Goal: Task Accomplishment & Management: Complete application form

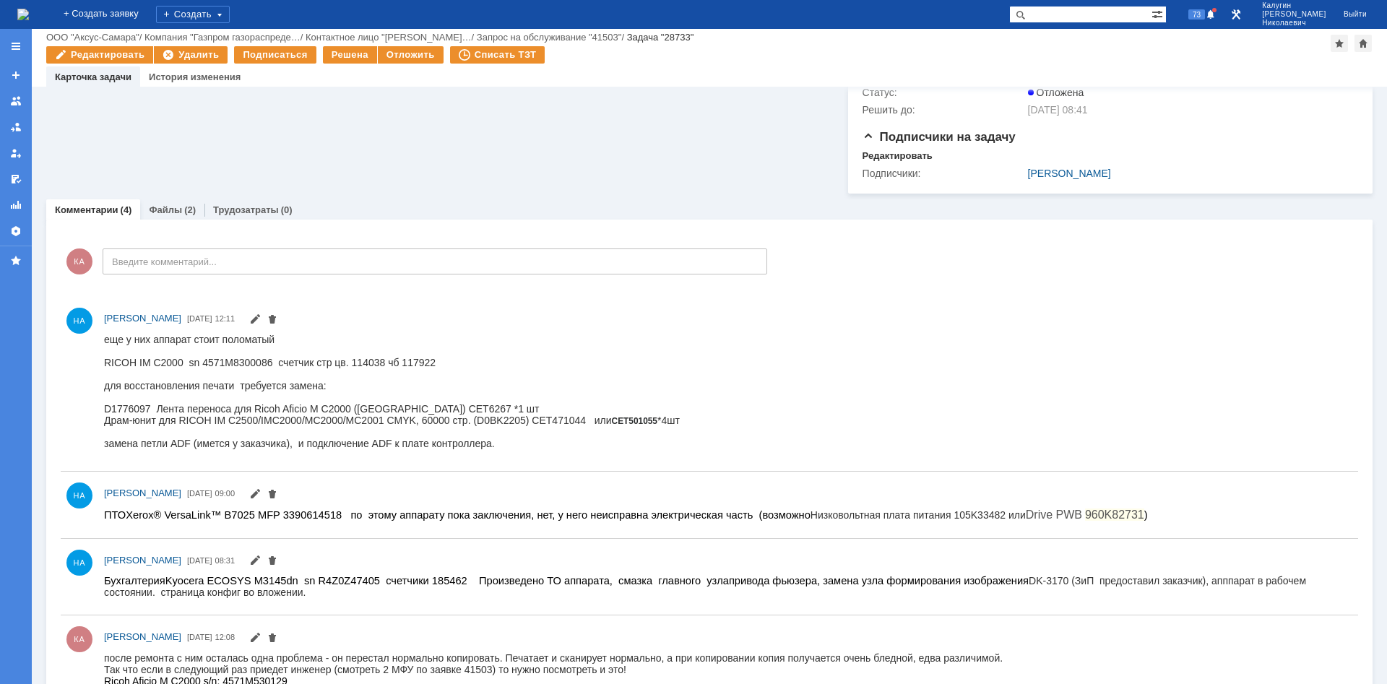
scroll to position [714, 0]
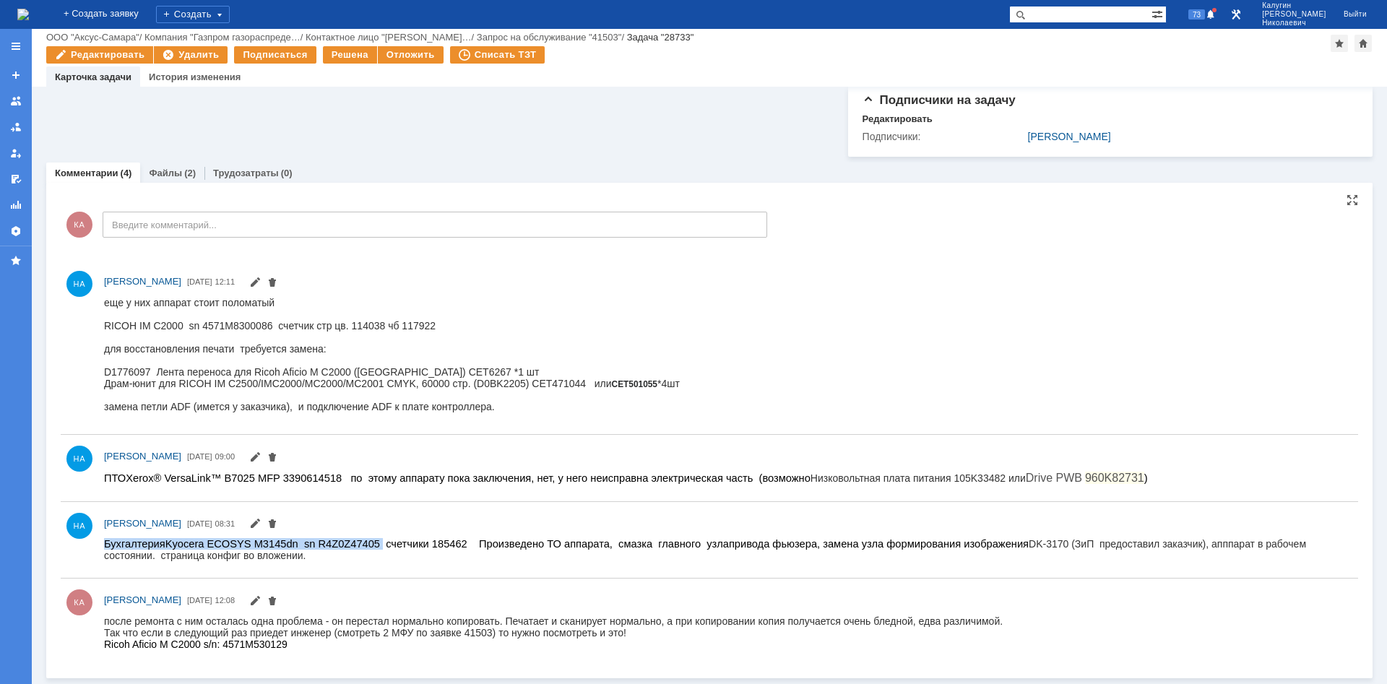
drag, startPoint x: 104, startPoint y: 544, endPoint x: 349, endPoint y: 546, distance: 244.9
click at [349, 458] on div "Бухгалтерия Kyocera ECOSYS M3145dn sn R4Z0Z47405 счетчики 185462 Произведено ТО…" at bounding box center [728, 549] width 1248 height 23
copy div "Бухгалтерия Kyocera ECOSYS M3145dn sn R4Z0Z47405"
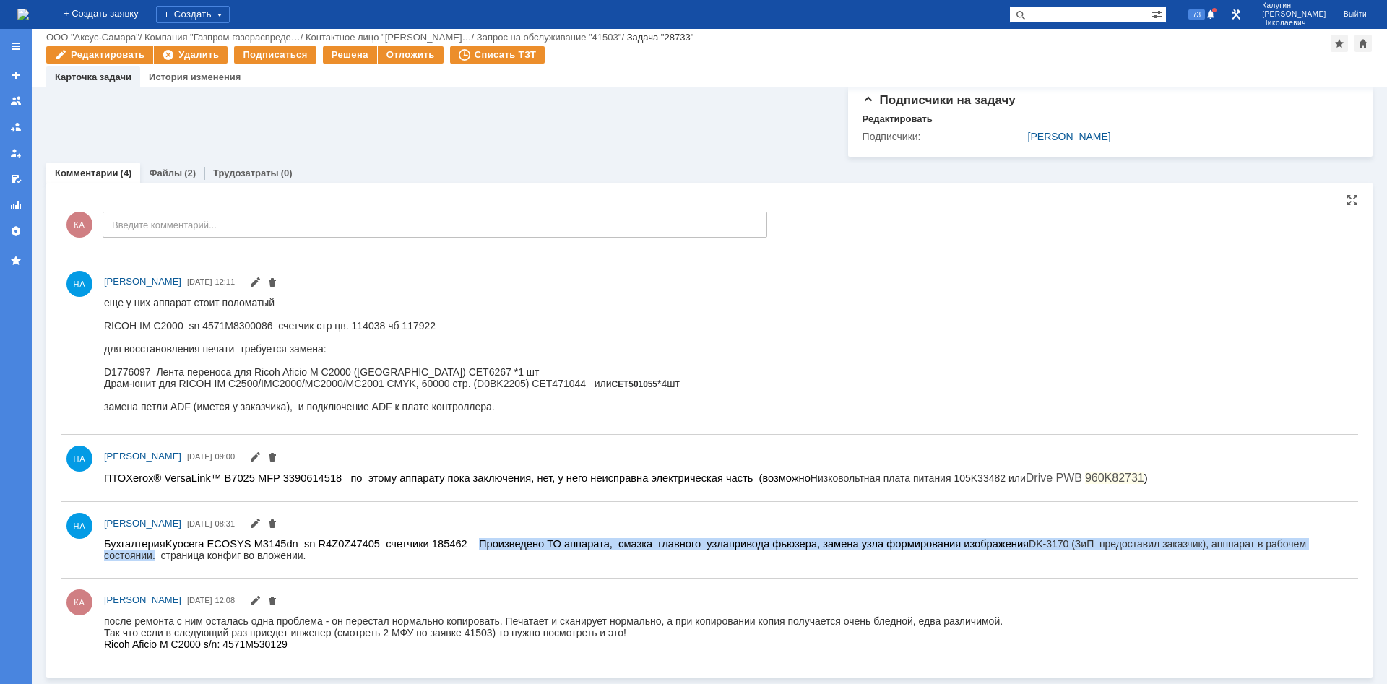
drag, startPoint x: 436, startPoint y: 544, endPoint x: 1273, endPoint y: 547, distance: 837.3
click at [986, 458] on div "Бухгалтерия Kyocera ECOSYS M3145dn sn R4Z0Z47405 счетчики 185462 Произведено ТО…" at bounding box center [728, 549] width 1248 height 23
copy div "Произведено ТО аппарата, смазка главного узла привода фьюзера, замена узла форм…"
drag, startPoint x: 125, startPoint y: 480, endPoint x: 1100, endPoint y: 472, distance: 974.6
click at [986, 458] on html "ПТО Xerox® VersaLink™ B7025 MFP 3390614518 по этому аппарату пока заключения, н…" at bounding box center [728, 477] width 1248 height 13
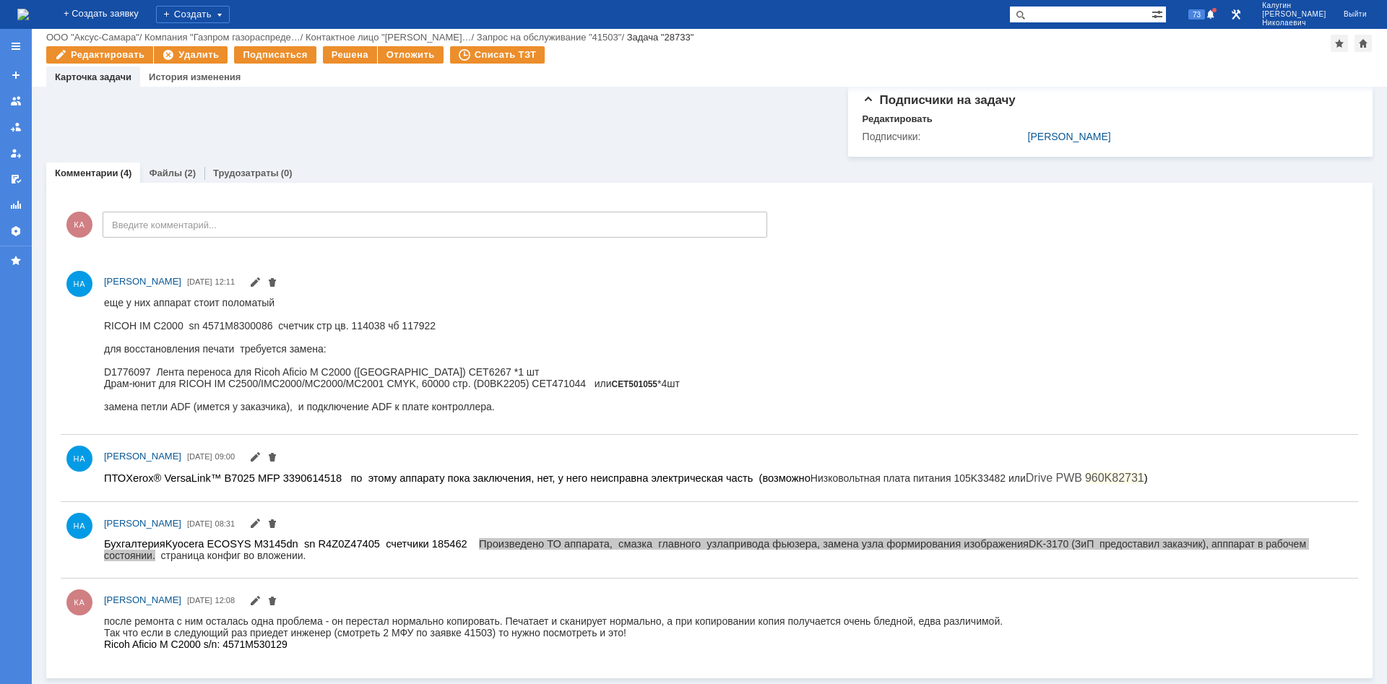
copy span "Xerox® VersaLink™ B7025 MFP 3390614518 по этому аппарату пока заключения, нет, …"
drag, startPoint x: 173, startPoint y: 325, endPoint x: 267, endPoint y: 323, distance: 93.9
drag, startPoint x: 272, startPoint y: 327, endPoint x: 82, endPoint y: 333, distance: 190.8
click at [104, 333] on html "еще у них аппарат стоит поломатый RICOH IM C2000 sn 4571M8300086 счетчик стр цв…" at bounding box center [728, 354] width 1248 height 116
copy div "RICOH IM C2000 sn 4571M8300086"
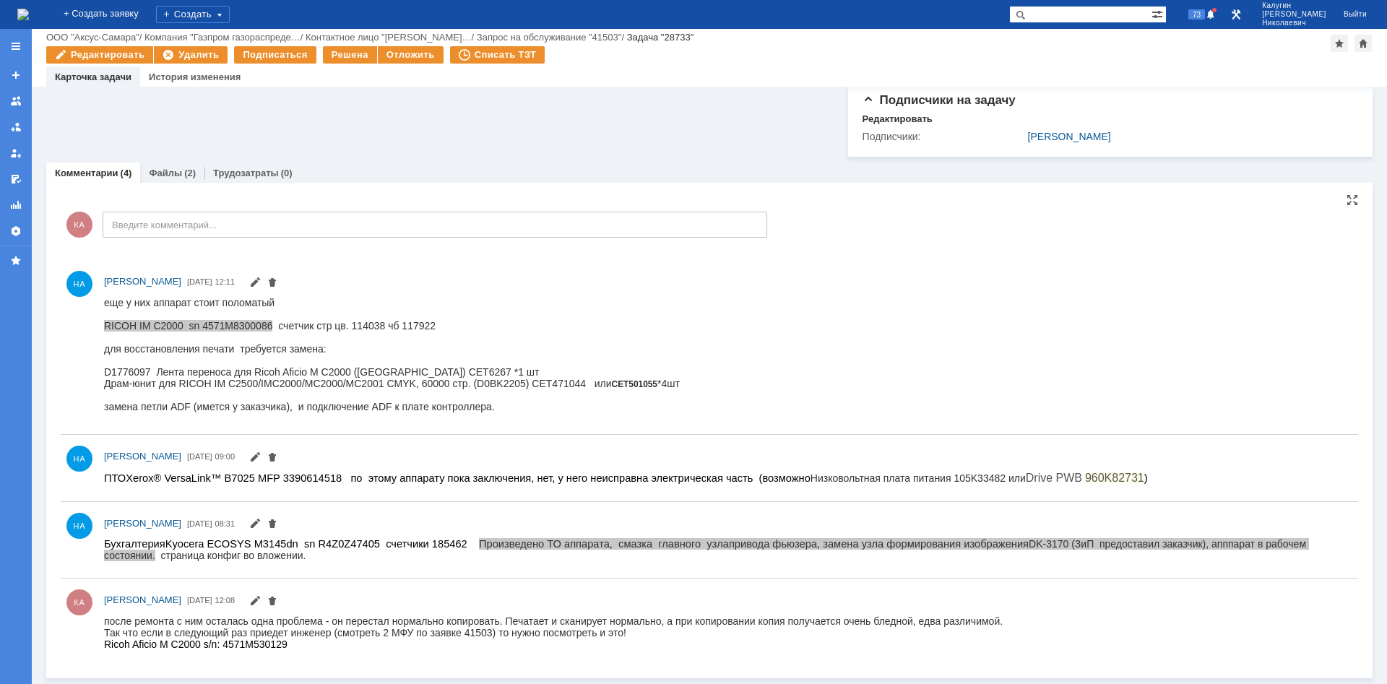
drag, startPoint x: 207, startPoint y: 689, endPoint x: 157, endPoint y: 392, distance: 301.1
drag, startPoint x: 155, startPoint y: 388, endPoint x: 93, endPoint y: 390, distance: 61.4
click at [104, 390] on html "еще у них аппарат стоит поломатый RICOH IM C2000 sn 4571M8300086 счетчик стр цв…" at bounding box center [728, 354] width 1248 height 116
copy div "Драм-юнит"
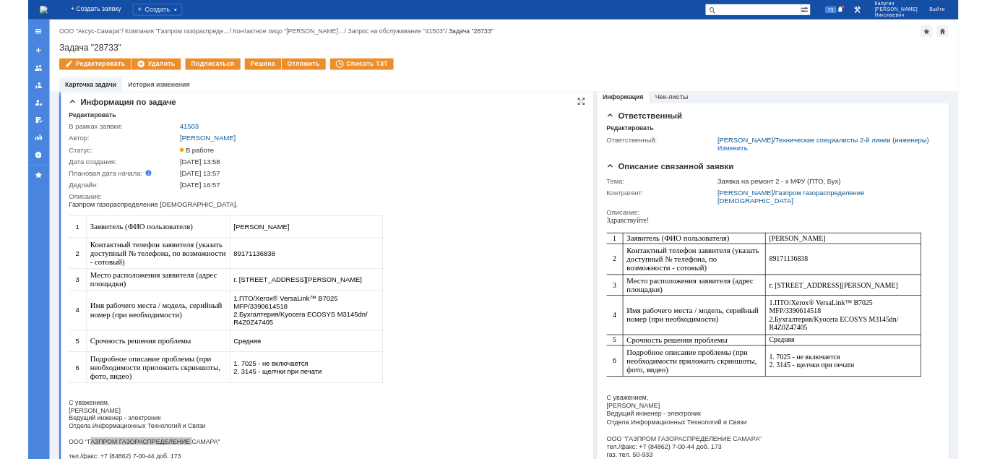
scroll to position [0, 0]
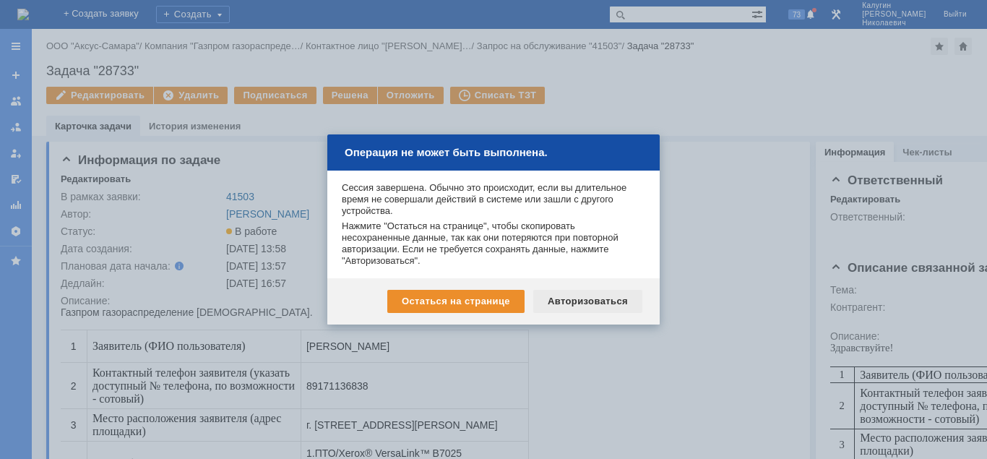
click at [587, 301] on div "Авторизоваться" at bounding box center [587, 301] width 109 height 23
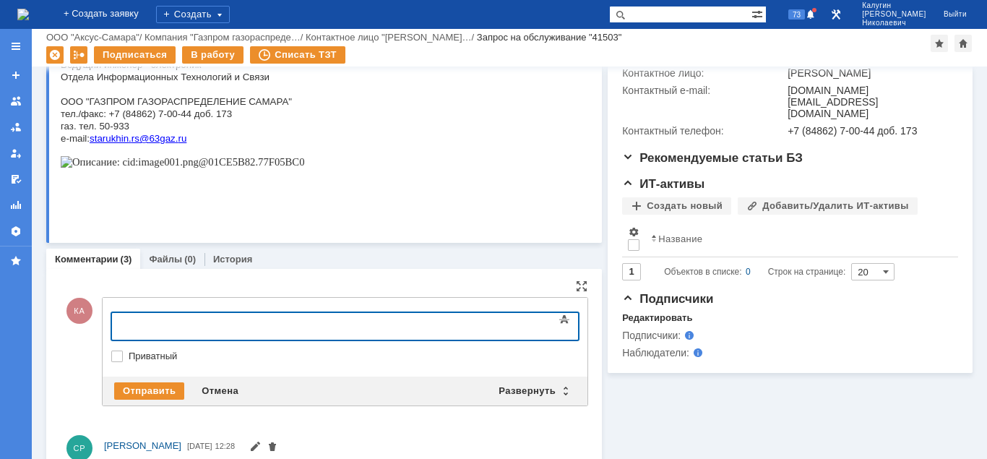
click at [147, 320] on div at bounding box center [228, 325] width 205 height 12
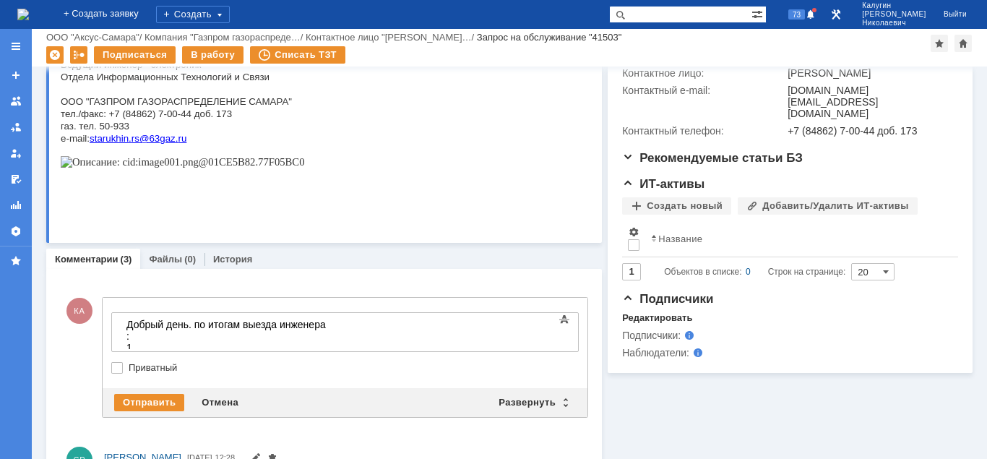
click at [146, 342] on div "1." at bounding box center [228, 348] width 205 height 12
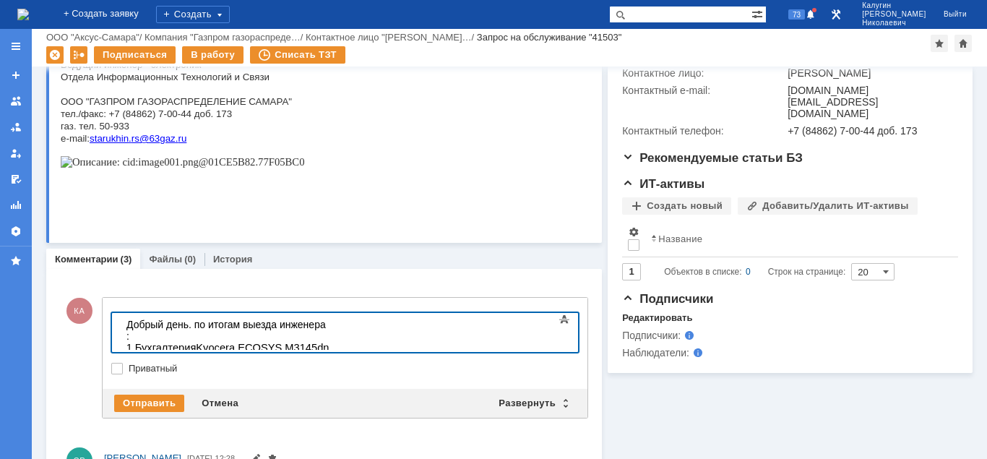
click at [332, 342] on div "1. Бухгалтерия Kyocera ECOSYS M3145dn sn R4Z0Z47405 -" at bounding box center [228, 353] width 205 height 23
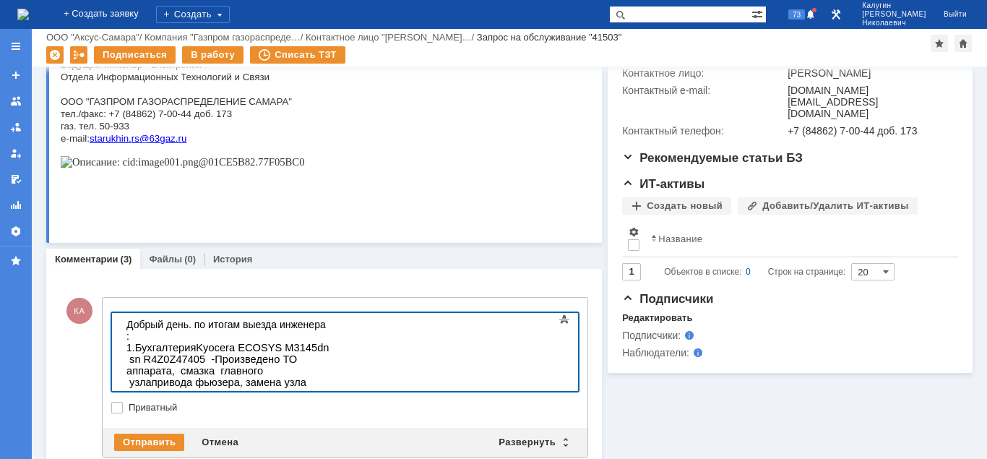
click at [152, 423] on div "2." at bounding box center [228, 429] width 205 height 12
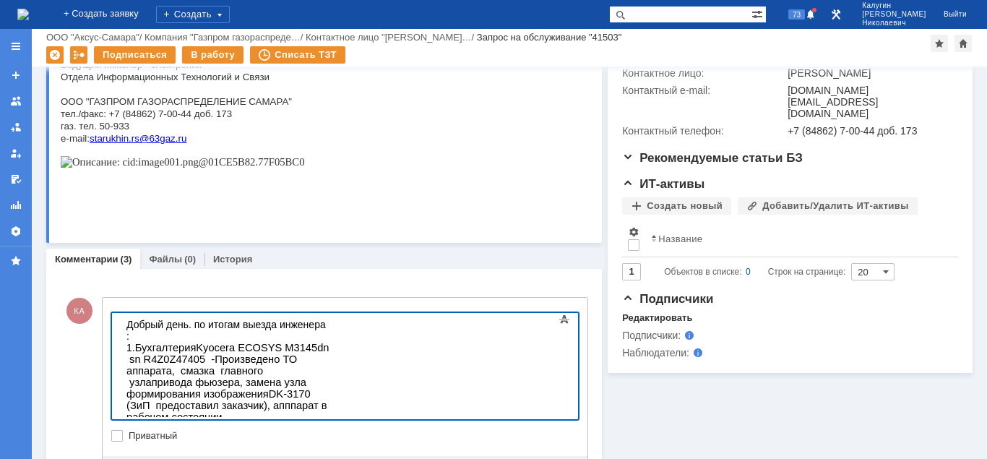
drag, startPoint x: 516, startPoint y: 376, endPoint x: 333, endPoint y: 380, distance: 182.8
click at [321, 423] on span "Xerox® VersaLink™ B7025 MFP 3390614518 по этому аппарату пока заключения, нет, …" at bounding box center [223, 458] width 195 height 70
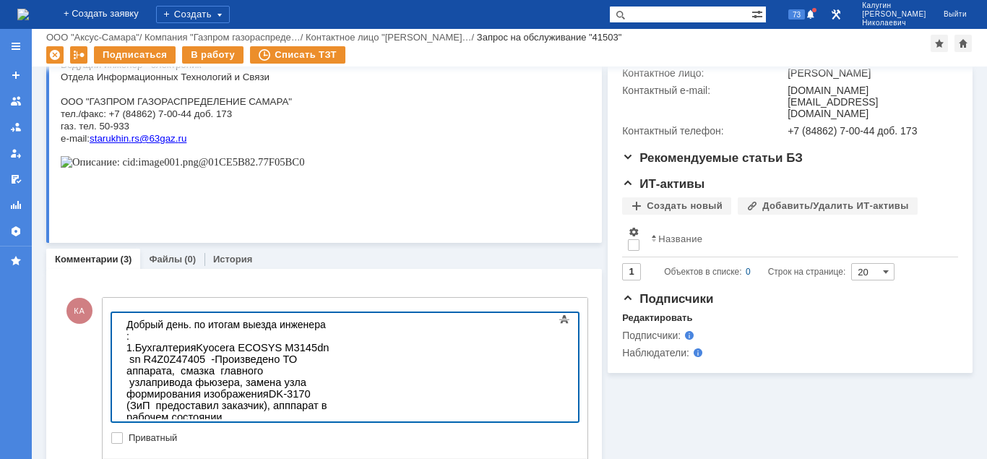
drag, startPoint x: 472, startPoint y: 379, endPoint x: 448, endPoint y: 379, distance: 24.6
click at [321, 423] on span "Xerox® VersaLink™ B7025 MFP 3390614518 проведена диагностика , у него неисправн…" at bounding box center [223, 452] width 195 height 59
click at [208, 423] on div "2. Xerox® VersaLink™ B7025 MFP 3390614518 проведена диагностика , неисправна эл…" at bounding box center [228, 452] width 205 height 59
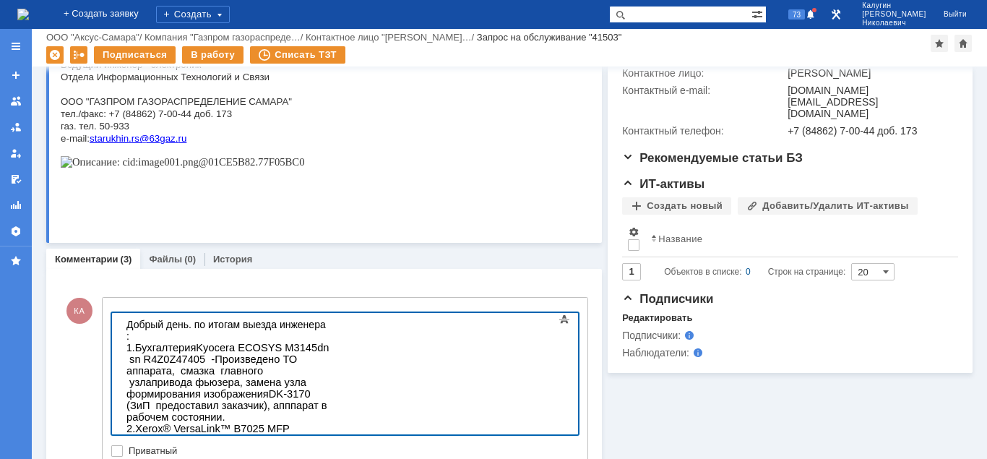
drag, startPoint x: 299, startPoint y: 421, endPoint x: 141, endPoint y: 420, distance: 158.2
drag, startPoint x: 136, startPoint y: 418, endPoint x: 279, endPoint y: 417, distance: 143.0
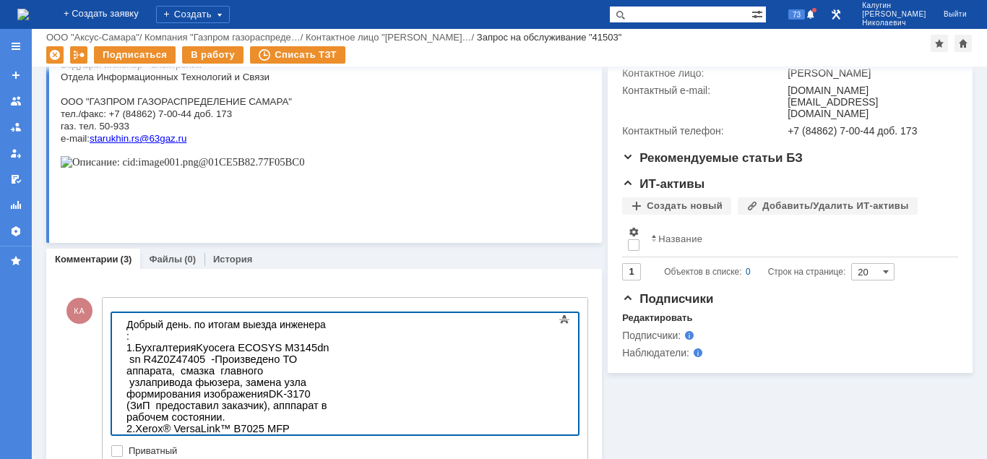
click at [163, 295] on div "КА Добавление комментария Внимание! Основные параметры Текст Bold Italic Underl…" at bounding box center [324, 399] width 527 height 240
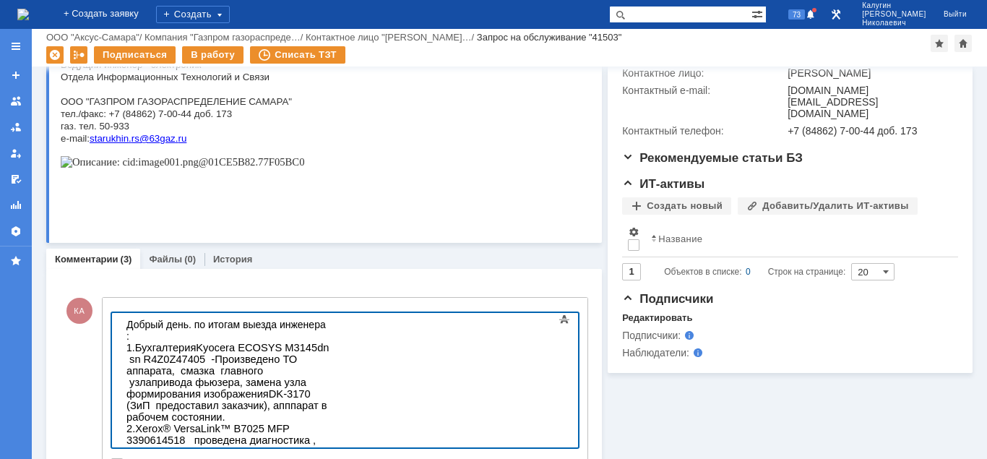
drag, startPoint x: 169, startPoint y: 435, endPoint x: 284, endPoint y: 760, distance: 344.8
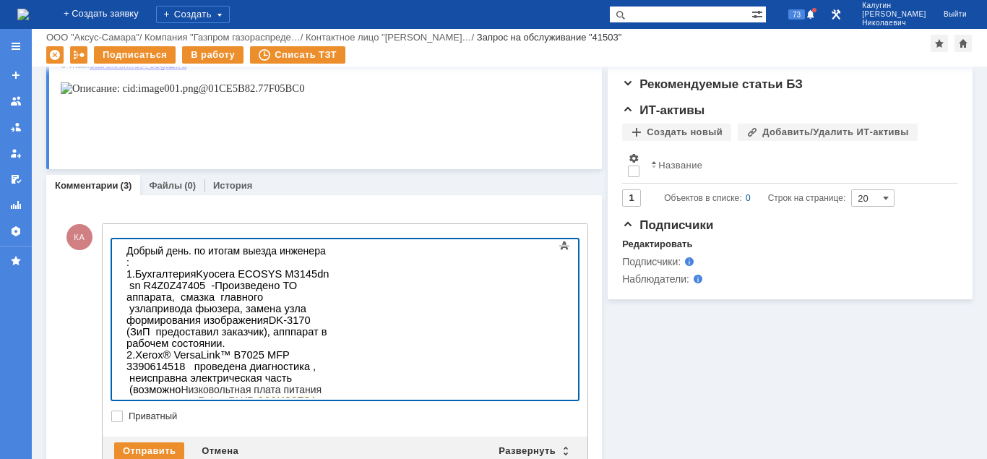
scroll to position [516, 0]
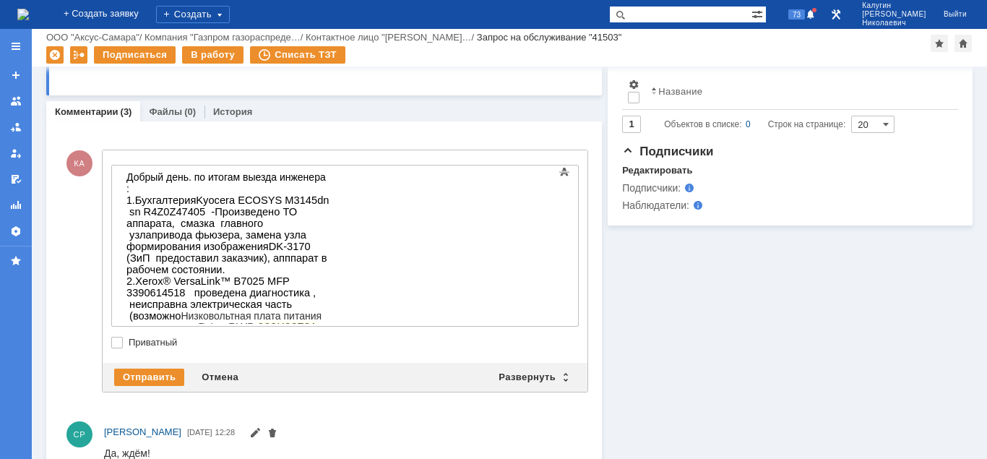
click at [148, 427] on div "-" at bounding box center [228, 433] width 205 height 12
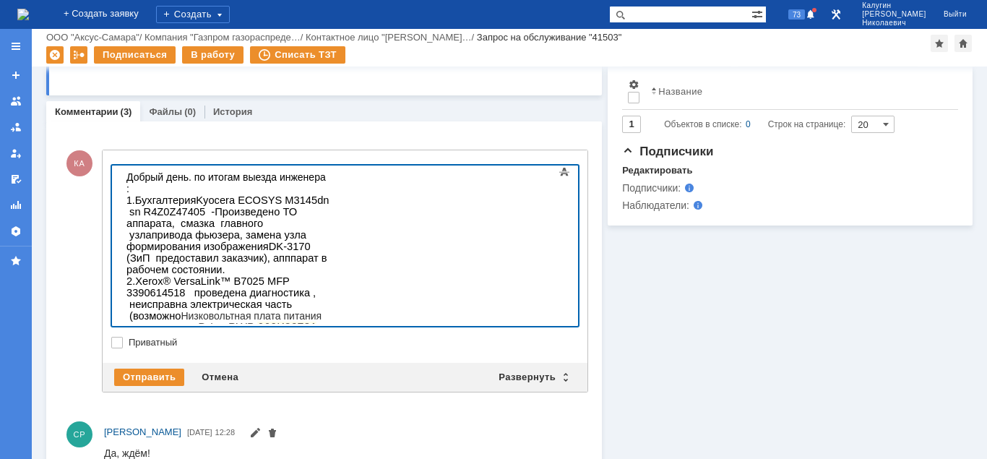
click at [207, 404] on span "- Лента переноса . стоимость детали составит 18 042,00" at bounding box center [217, 415] width 182 height 23
click at [230, 427] on div "- Драм-юнит (4шт)" at bounding box center [228, 433] width 205 height 12
click at [223, 427] on div "- Драм-юнит (4шт)" at bounding box center [228, 433] width 205 height 12
click at [332, 427] on div "- Драм-юнит (4шт) 15 407,00 за штуку (совместимый) . или оригинал" at bounding box center [228, 438] width 205 height 23
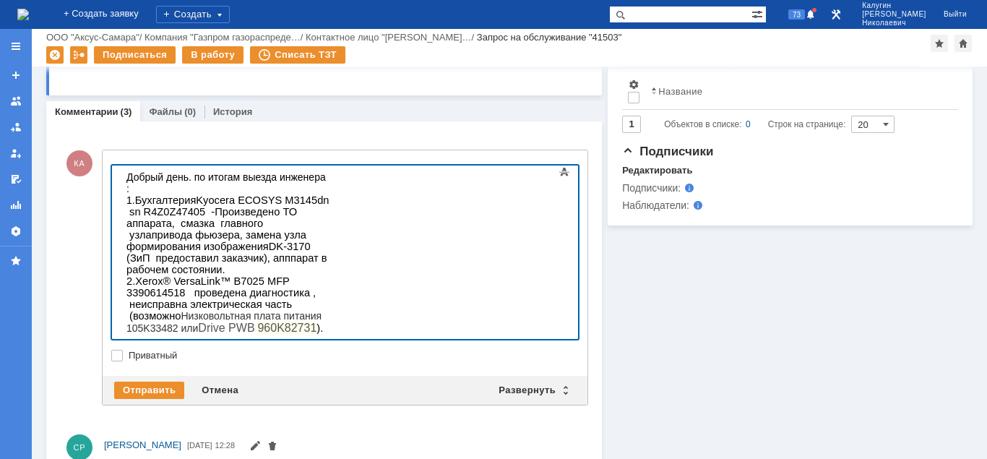
drag, startPoint x: 217, startPoint y: 311, endPoint x: 285, endPoint y: 316, distance: 68.9
click at [297, 427] on span "- Драм-юнит (4шт) 15 407,00 за штуку (совместимый) . или оригинал 21 000,00 за …" at bounding box center [225, 444] width 199 height 35
click at [251, 332] on body "Добрый день. по итогам выезда инженера : 1. Бухгалтерия Kyocera ECOSYS M3145dn …" at bounding box center [229, 316] width 217 height 302
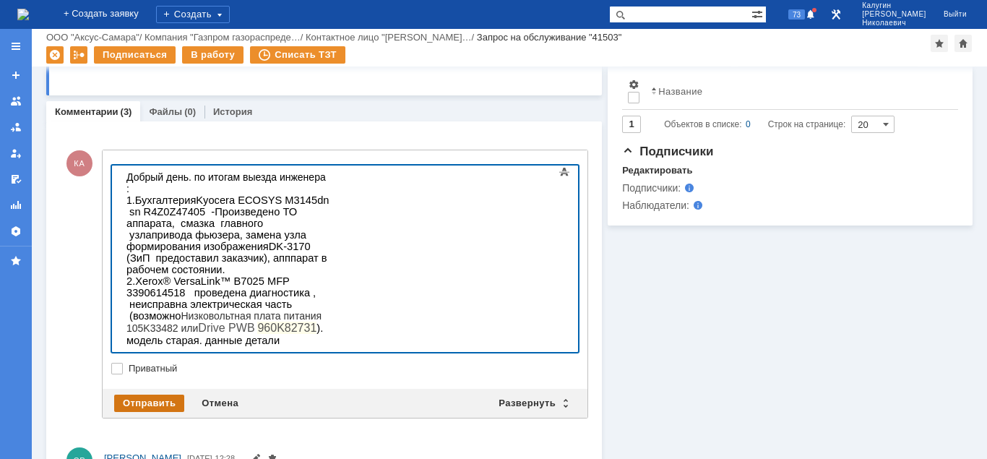
click at [169, 404] on div "Отправить" at bounding box center [149, 402] width 70 height 17
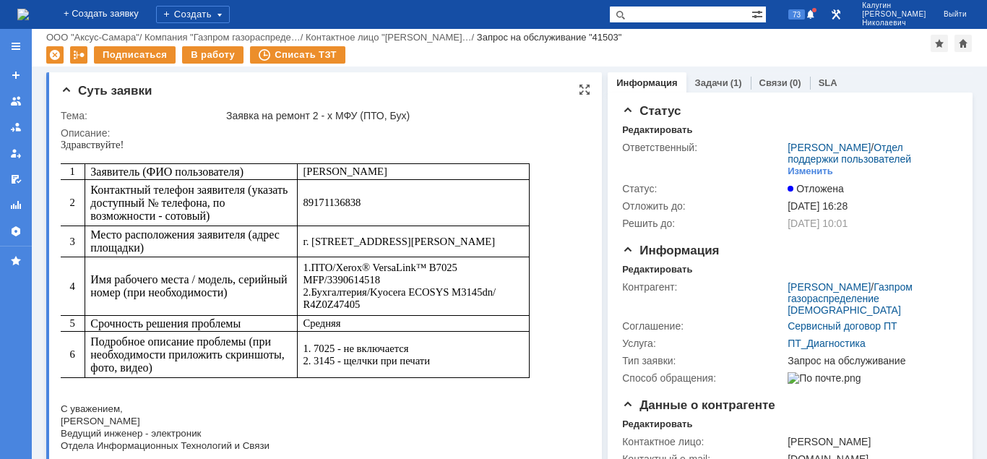
scroll to position [590, 0]
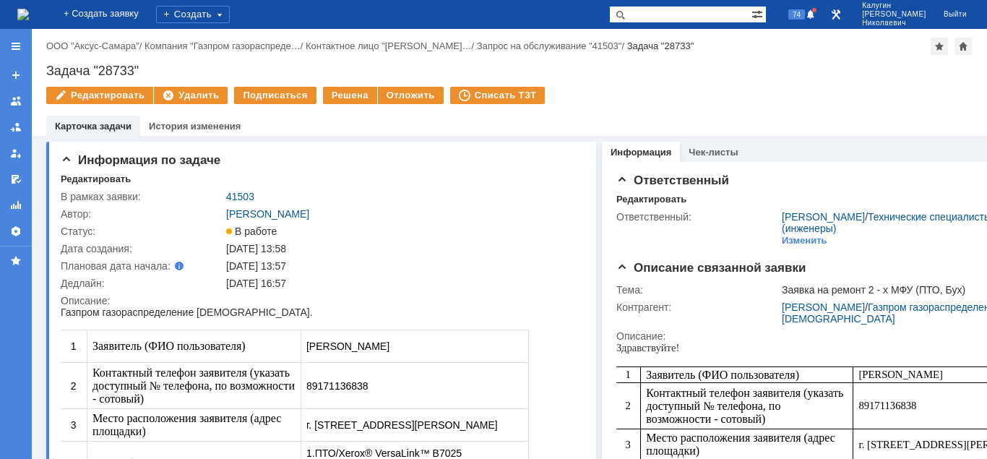
click at [681, 12] on input "text" at bounding box center [680, 14] width 142 height 17
type input "28122"
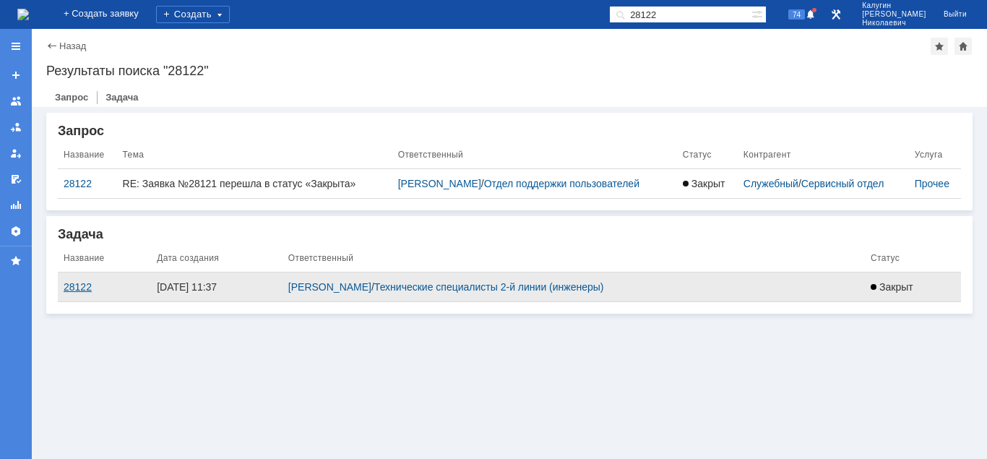
click at [86, 285] on div "28122" at bounding box center [105, 287] width 82 height 12
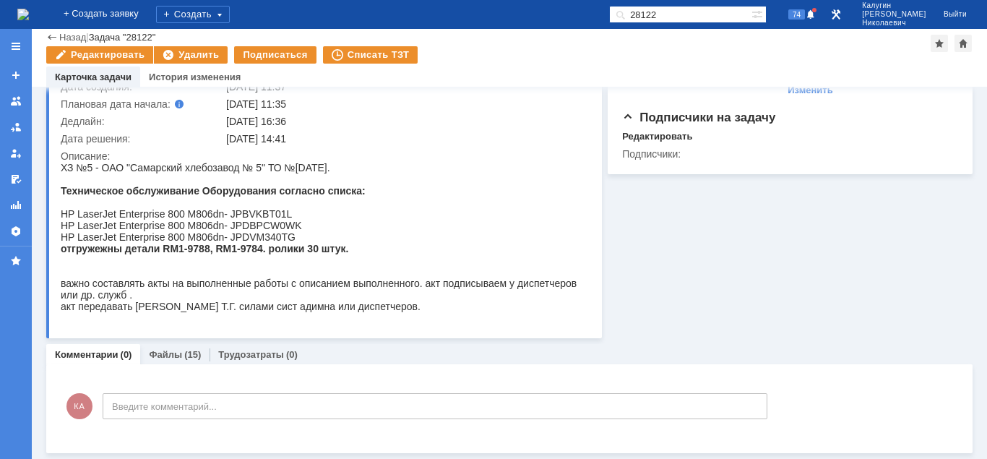
scroll to position [113, 0]
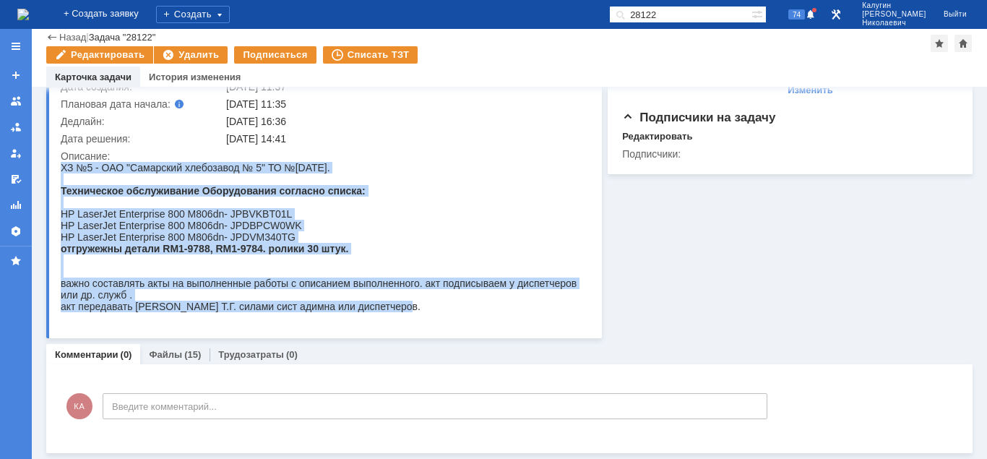
drag, startPoint x: 61, startPoint y: 168, endPoint x: 396, endPoint y: 314, distance: 365.3
click at [396, 312] on span "ХЗ №5 - ОАО "Самарский хлебозавод № 5" ТО №1 июль 2025. Техническое обслуживани…" at bounding box center [323, 237] width 524 height 150
copy span "ХЗ №5 - ОАО "Самарский хлебозавод № 5" ТО №1 июль 2025. Техническое обслуживани…"
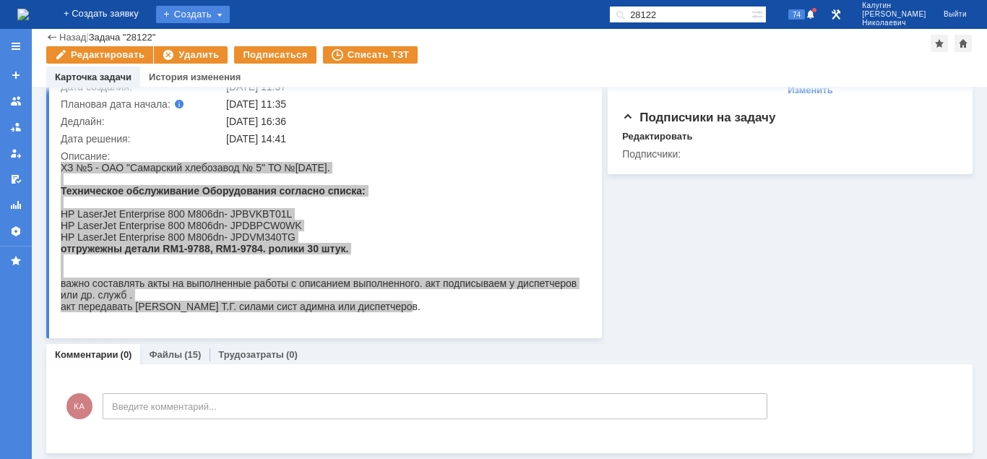
click at [230, 14] on div "Создать" at bounding box center [193, 14] width 74 height 17
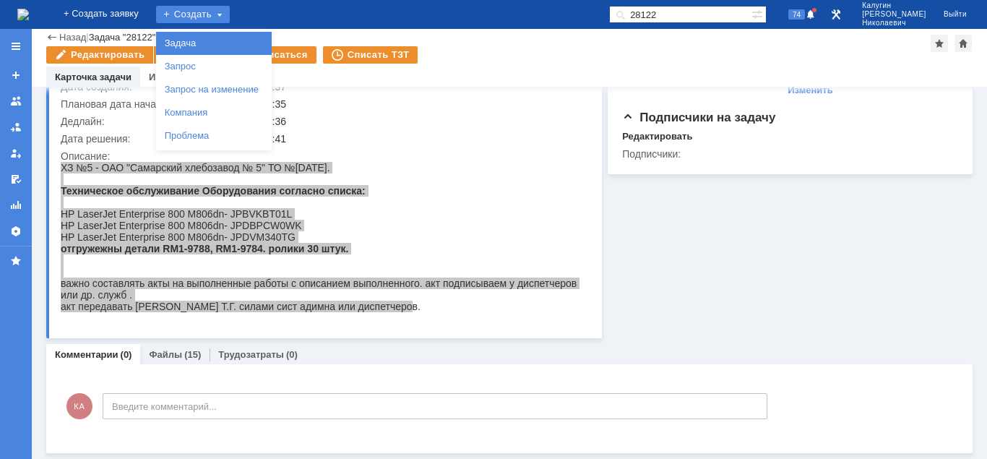
click at [248, 33] on div "Задача" at bounding box center [214, 43] width 116 height 23
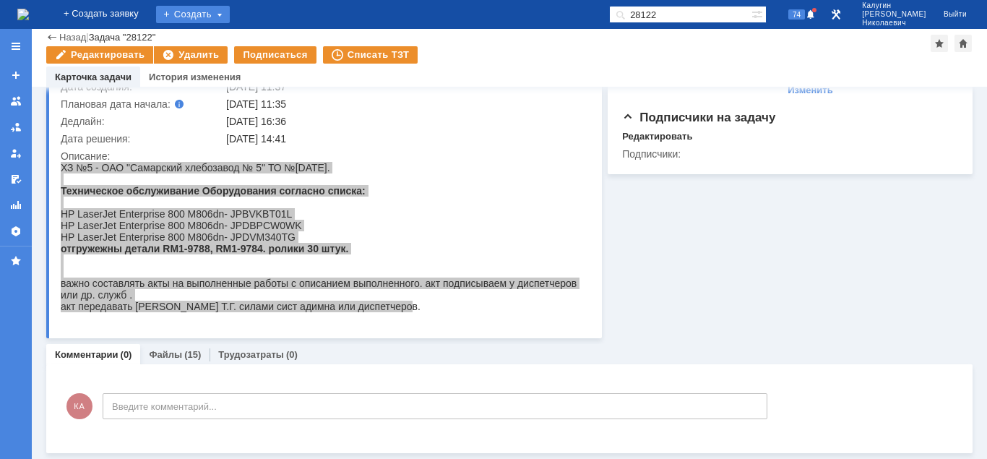
click at [230, 12] on div "Создать" at bounding box center [193, 14] width 74 height 17
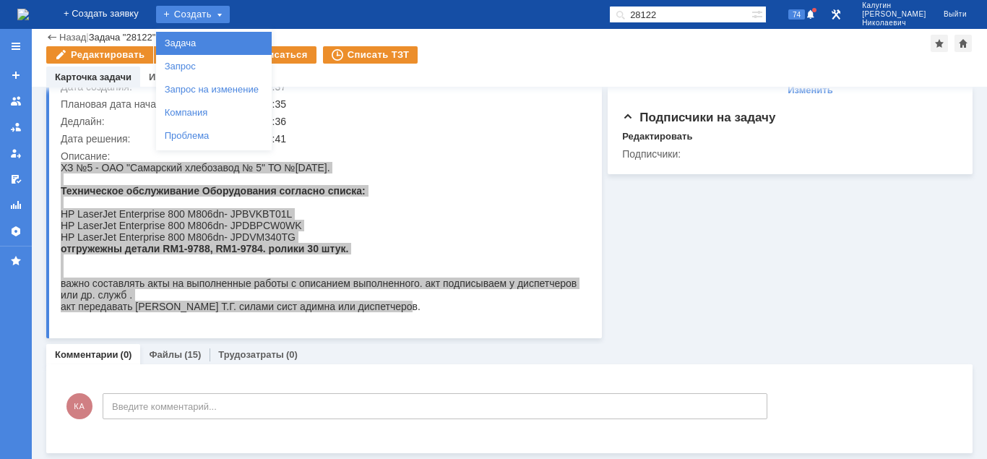
click at [244, 38] on link "Задача" at bounding box center [214, 43] width 110 height 17
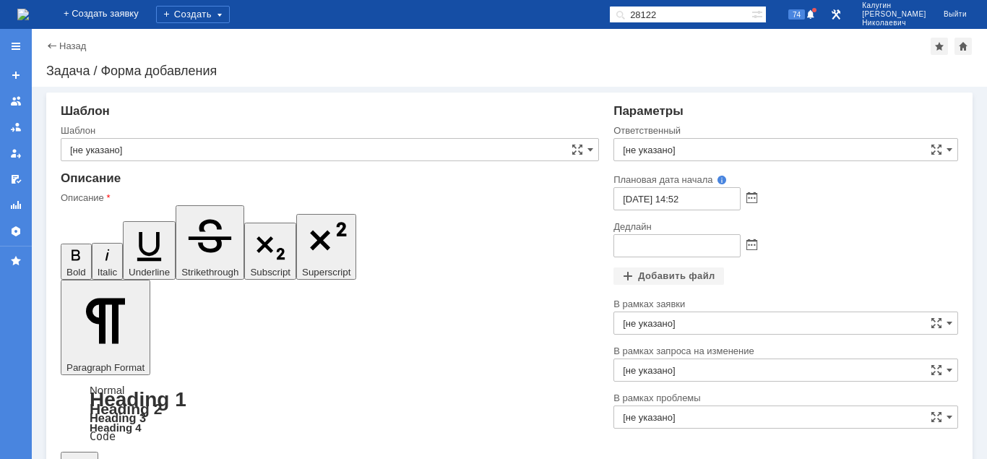
drag, startPoint x: 343, startPoint y: 3445, endPoint x: 320, endPoint y: 3443, distance: 23.2
drag, startPoint x: 364, startPoint y: 3533, endPoint x: 78, endPoint y: 3533, distance: 286.1
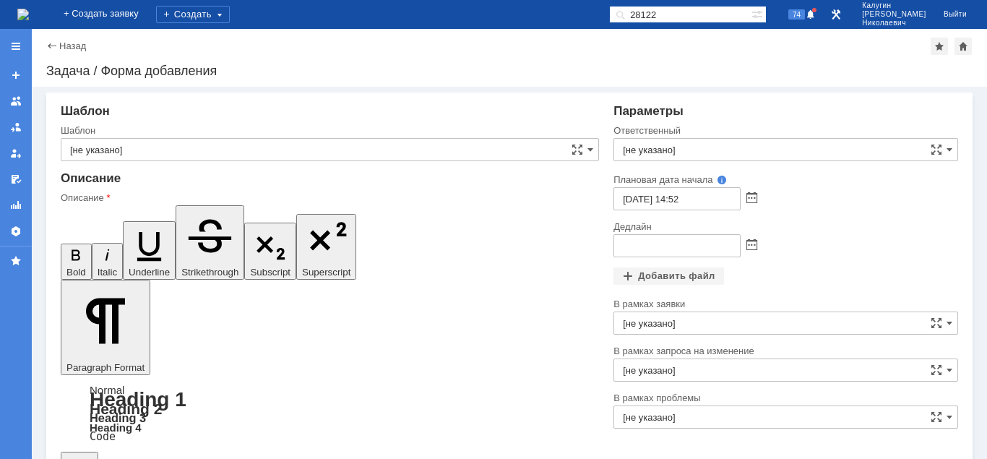
click at [682, 144] on input "[не указано]" at bounding box center [785, 149] width 345 height 23
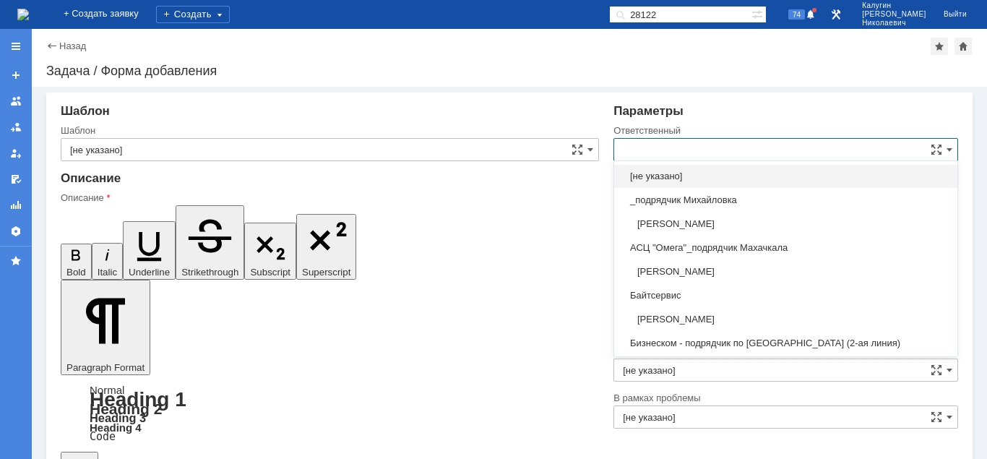
type input "У"
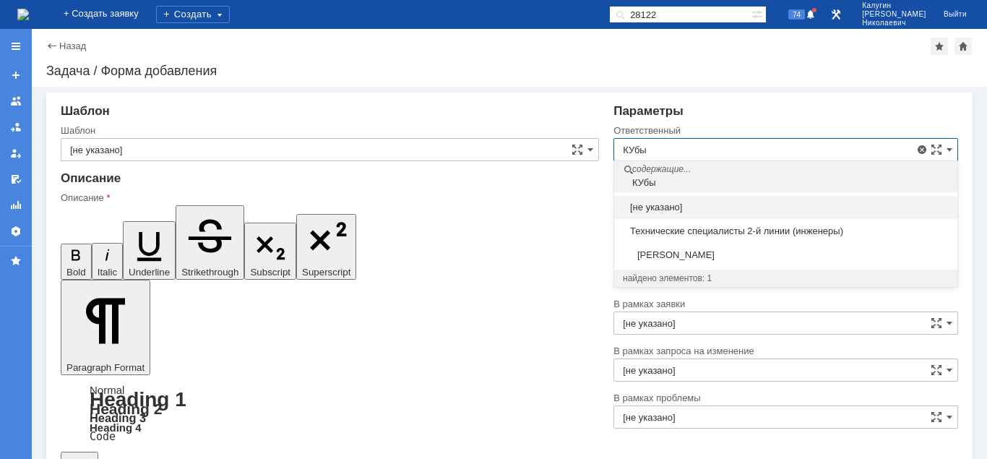
click at [737, 255] on span "Кубышкин Александр Анатольевич" at bounding box center [786, 255] width 326 height 12
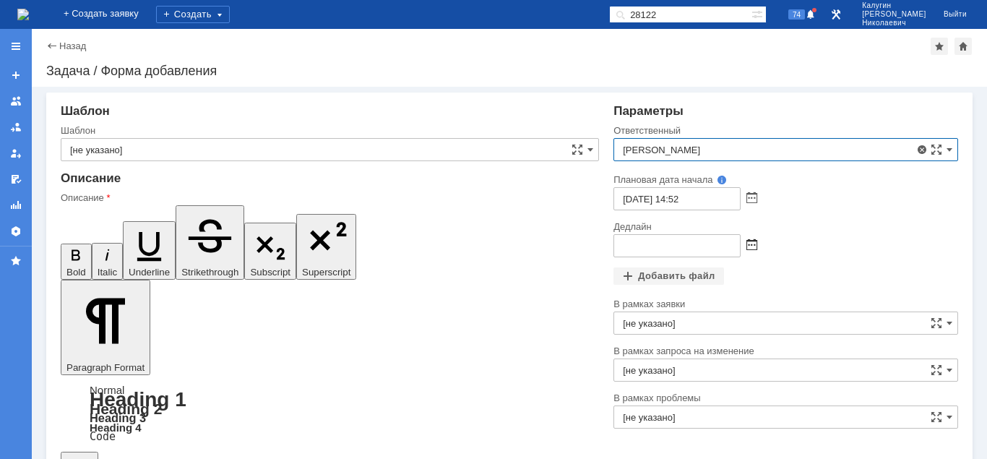
type input "Кубышкин Александр Анатольевич"
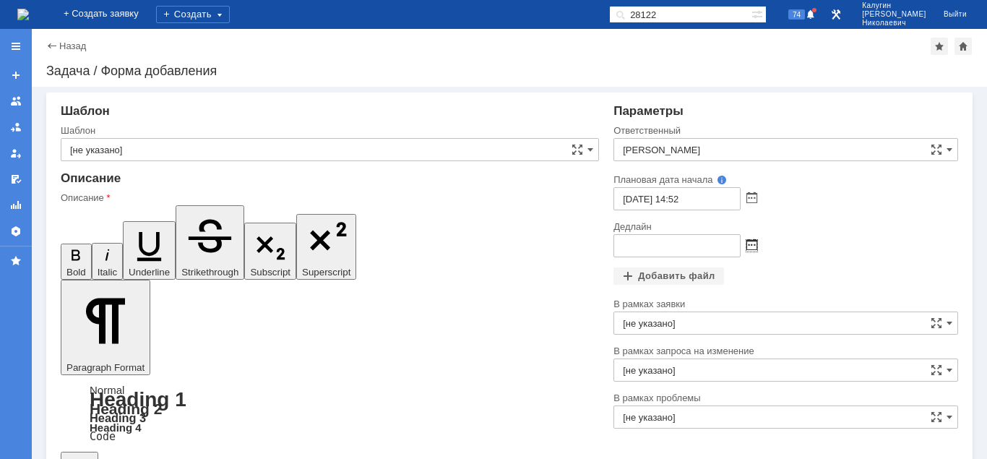
click at [754, 247] on span at bounding box center [751, 246] width 11 height 12
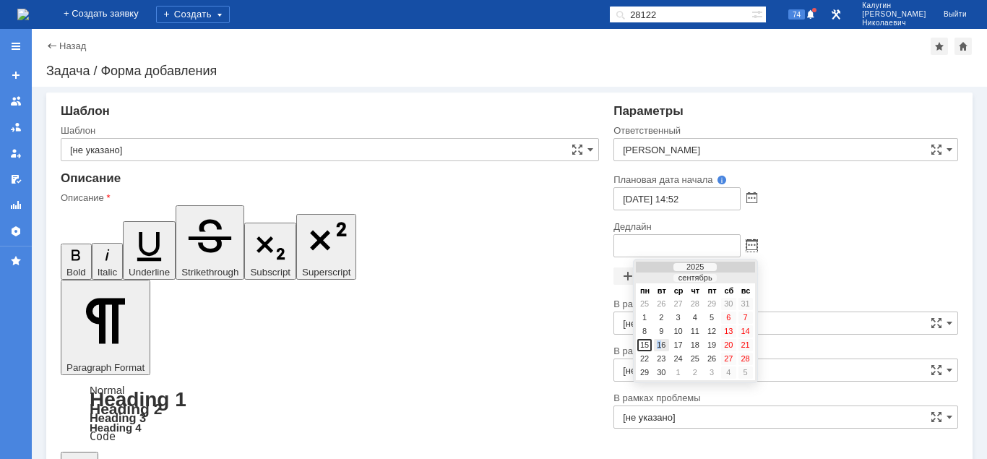
click at [662, 344] on div "16" at bounding box center [661, 345] width 14 height 12
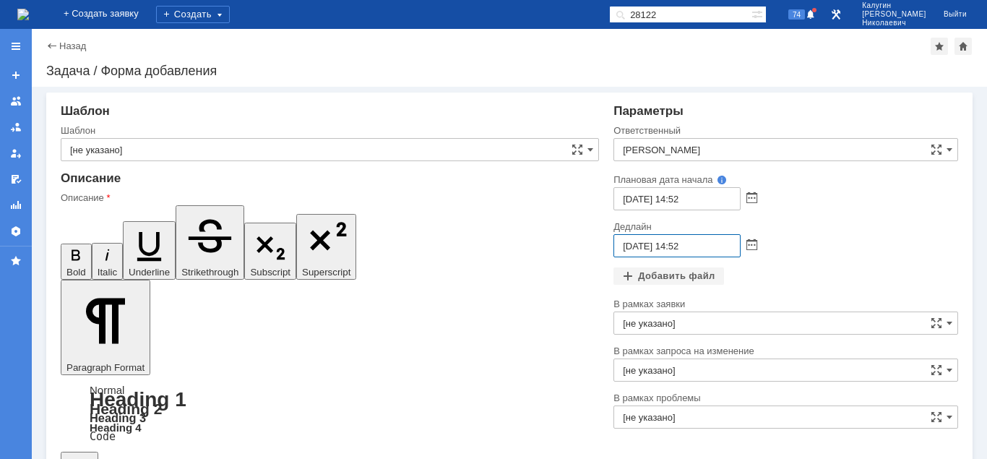
click at [677, 246] on input "16.09.2025 14:52" at bounding box center [676, 245] width 127 height 23
drag, startPoint x: 699, startPoint y: 246, endPoint x: 686, endPoint y: 245, distance: 12.4
click at [686, 245] on input "16.09.2025 17:52" at bounding box center [676, 245] width 127 height 23
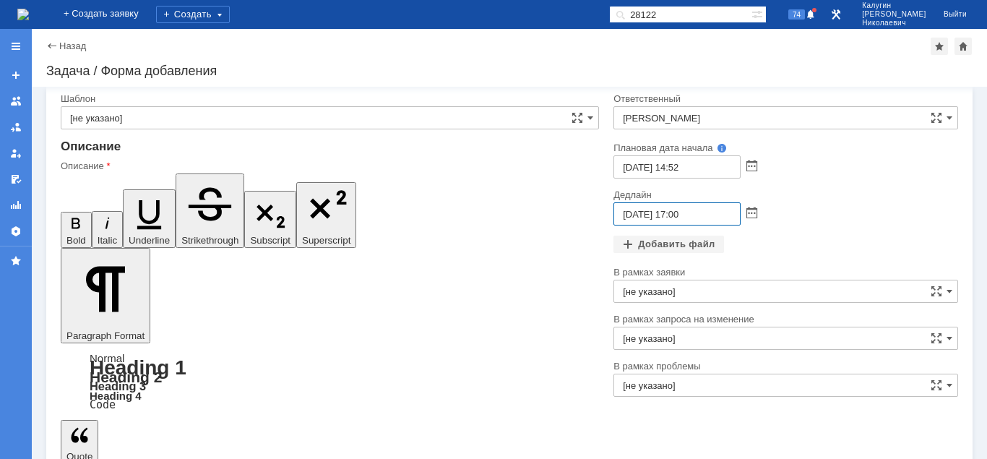
type input "16.09.2025 17:00"
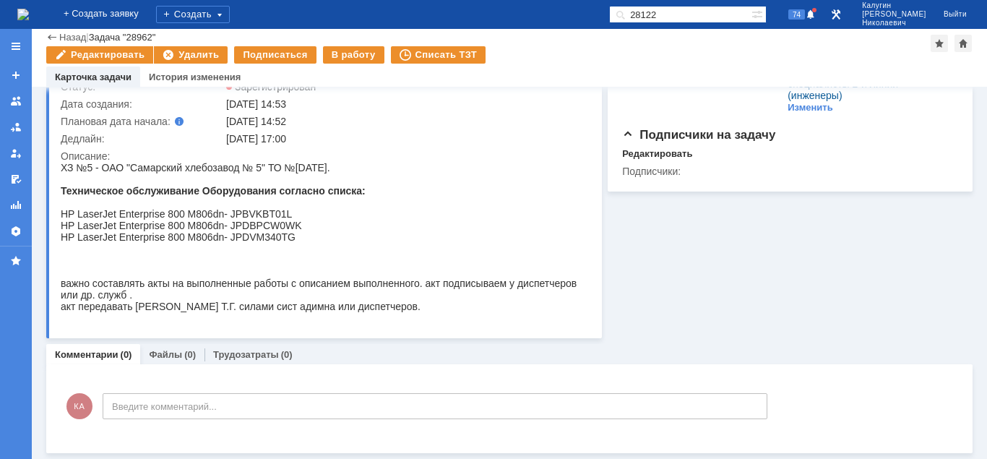
scroll to position [96, 0]
